Goal: Transaction & Acquisition: Subscribe to service/newsletter

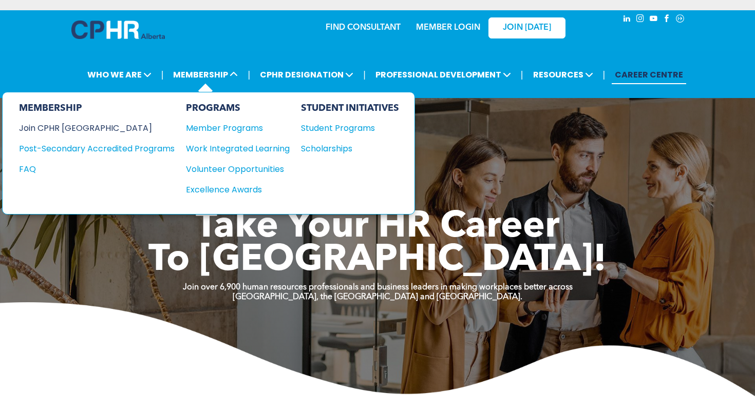
click at [56, 127] on div "Join CPHR [GEOGRAPHIC_DATA]" at bounding box center [89, 128] width 140 height 13
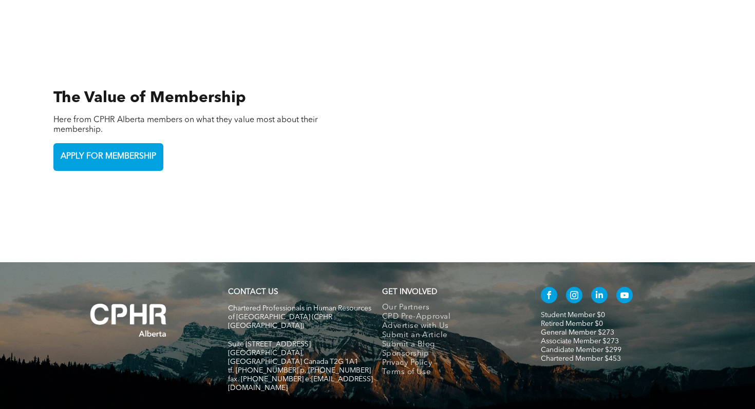
scroll to position [2283, 0]
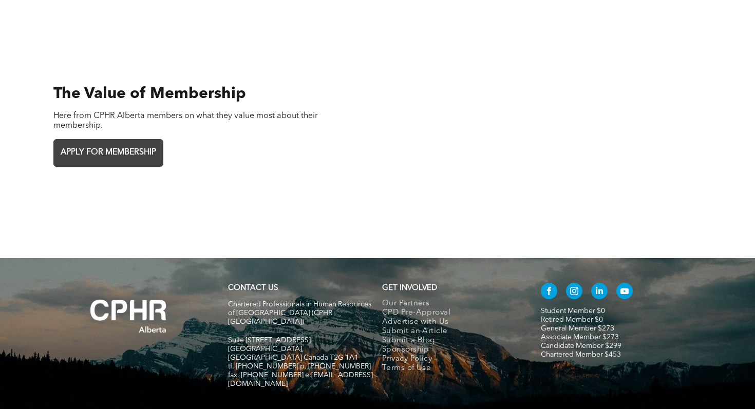
click at [120, 143] on span "APPLY FOR MEMBERSHIP" at bounding box center [108, 153] width 103 height 20
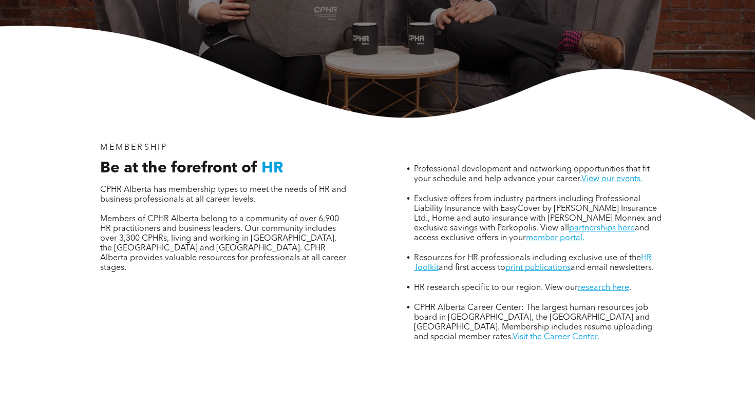
scroll to position [263, 0]
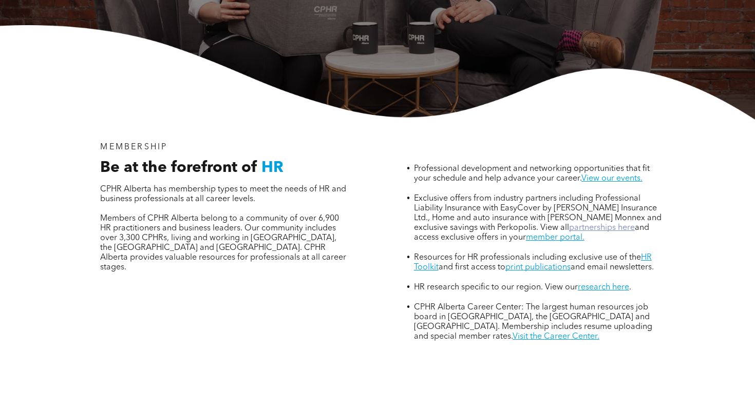
click at [569, 224] on link "partnerships here" at bounding box center [602, 228] width 66 height 8
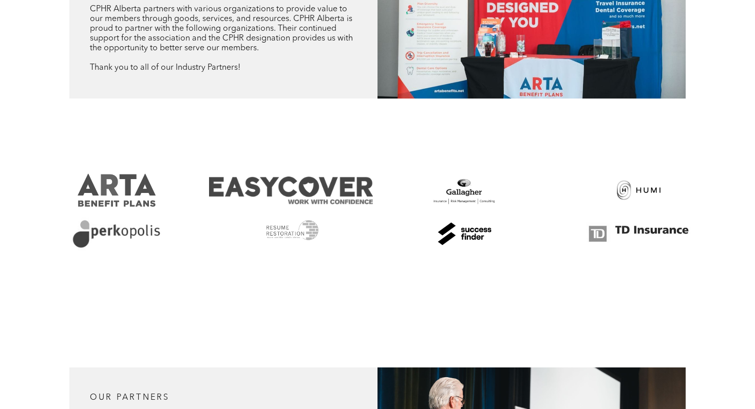
scroll to position [581, 0]
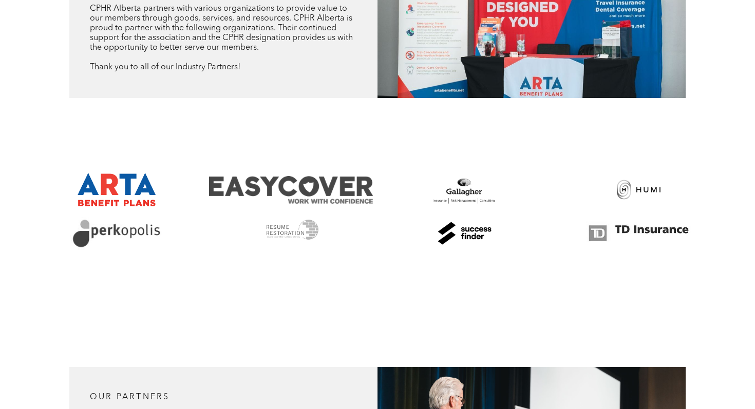
click at [100, 187] on link at bounding box center [117, 189] width 164 height 33
